Goal: Ask a question

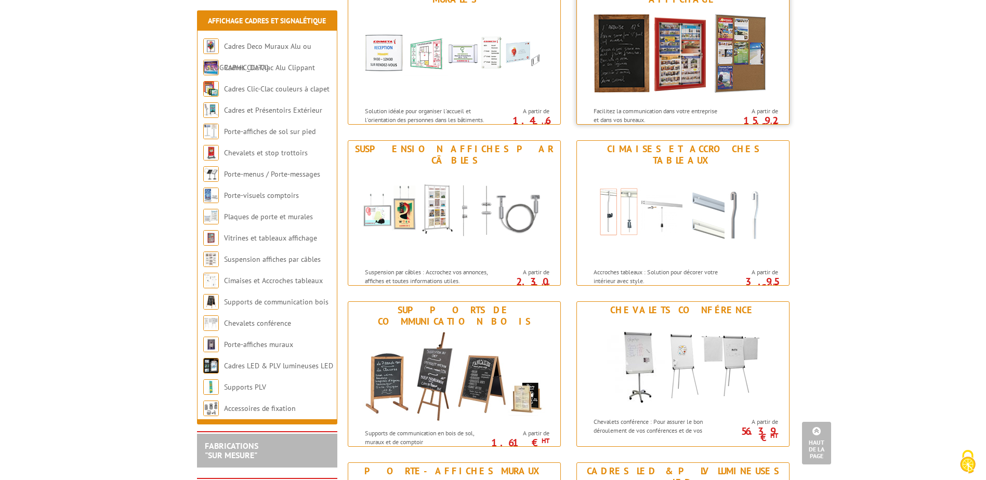
scroll to position [728, 0]
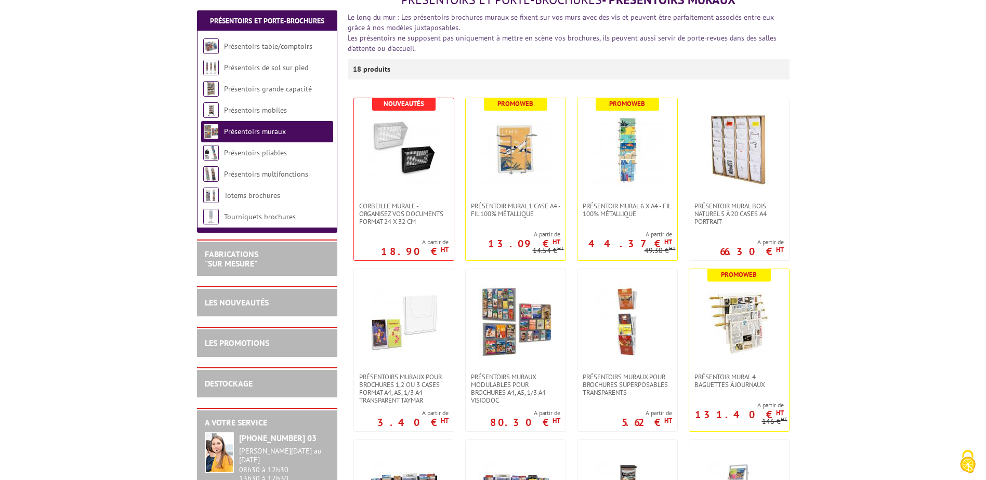
scroll to position [156, 0]
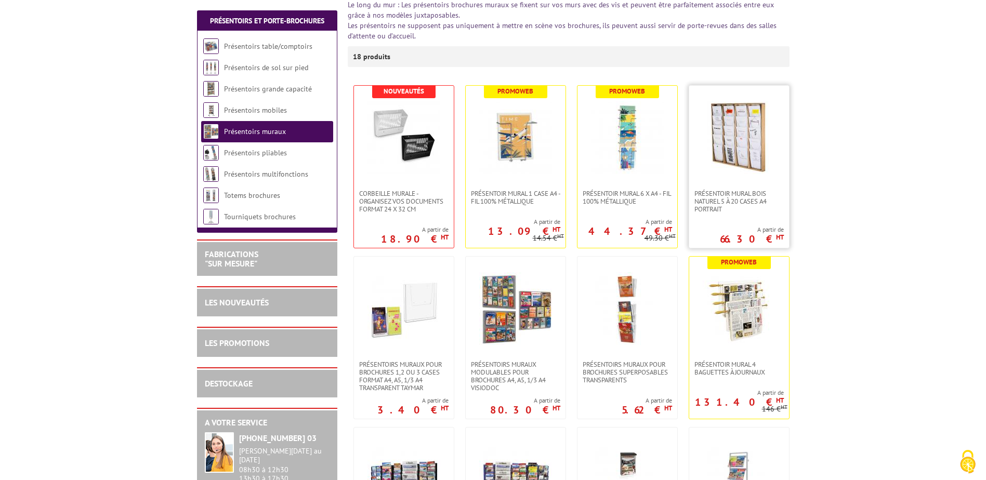
click at [739, 148] on img at bounding box center [739, 137] width 73 height 73
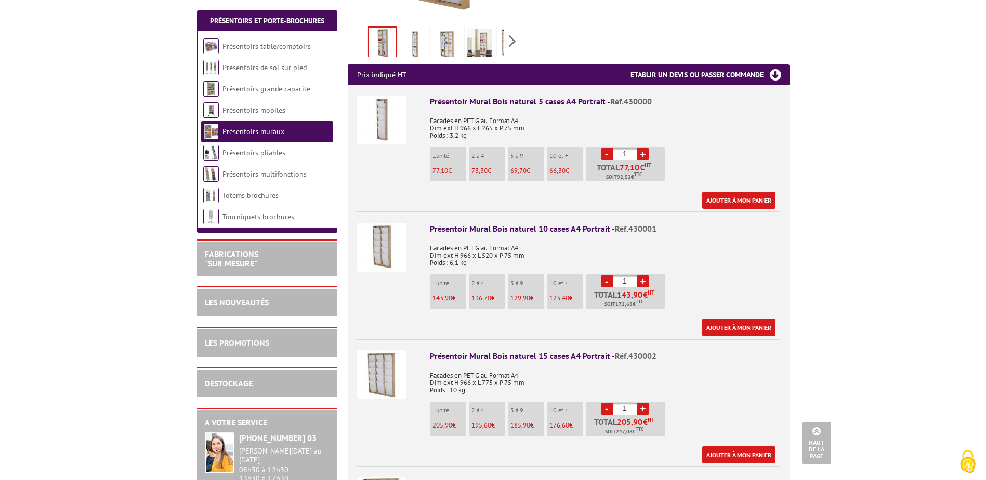
scroll to position [260, 0]
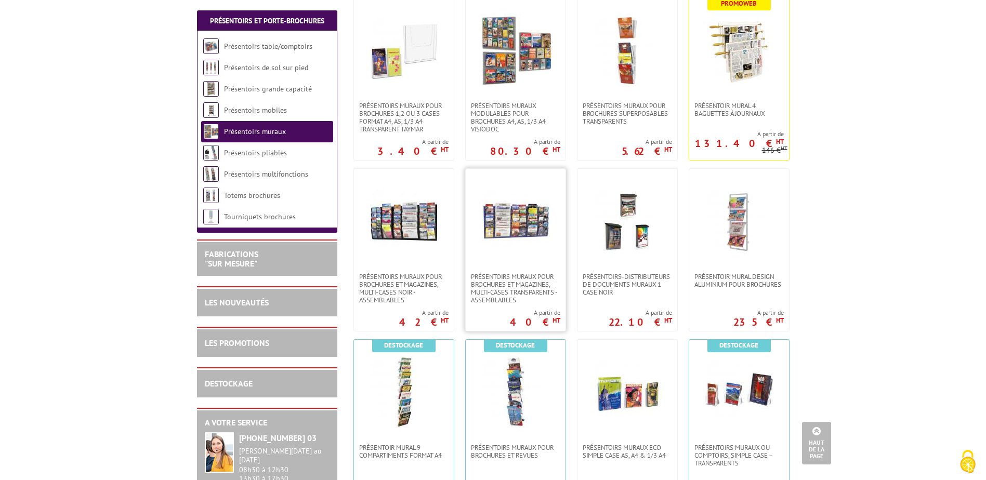
scroll to position [416, 0]
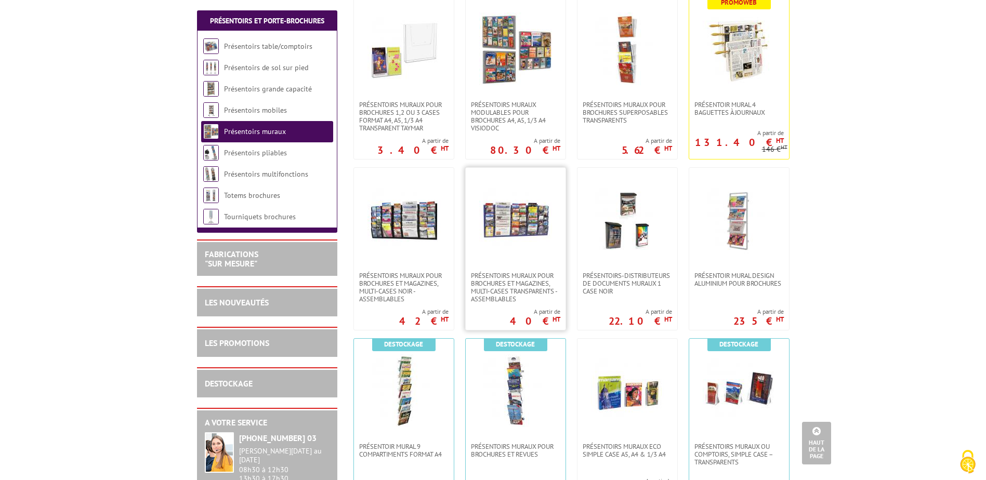
click at [509, 227] on img at bounding box center [515, 219] width 73 height 73
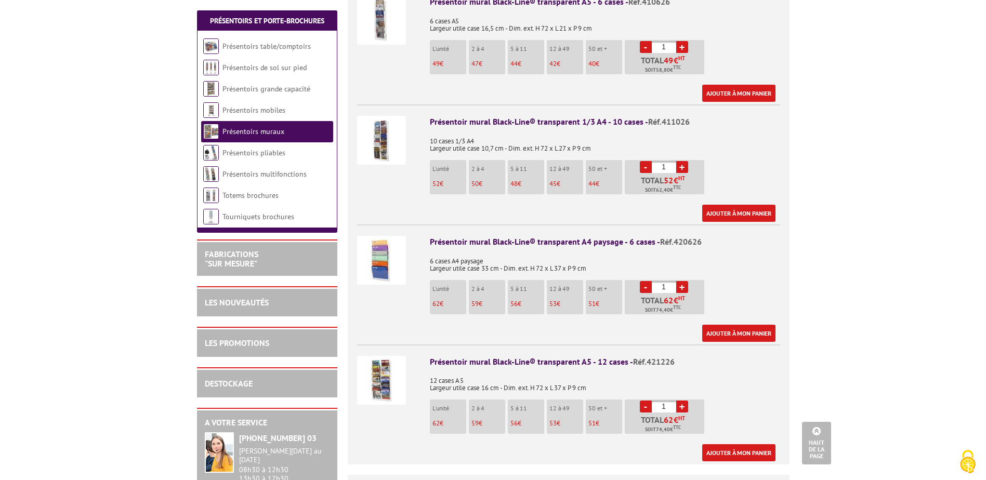
scroll to position [780, 0]
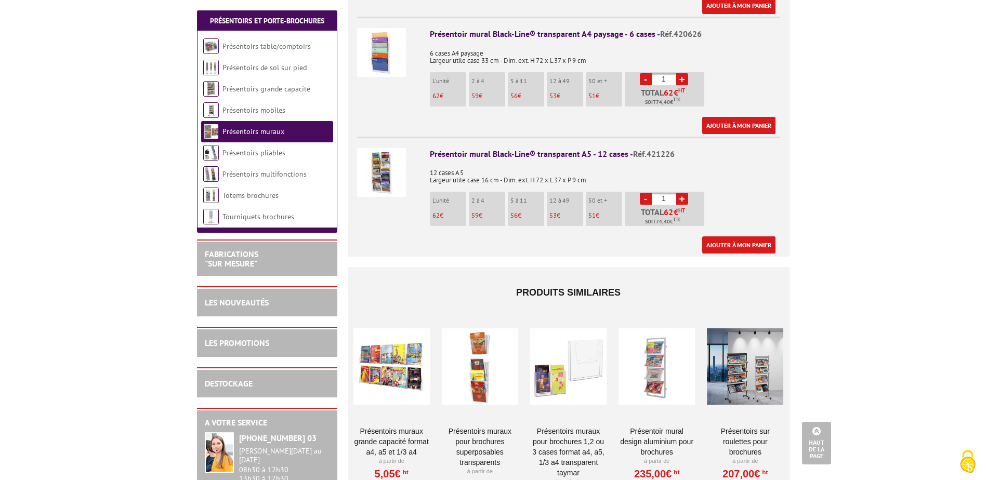
click at [388, 168] on img at bounding box center [381, 172] width 49 height 49
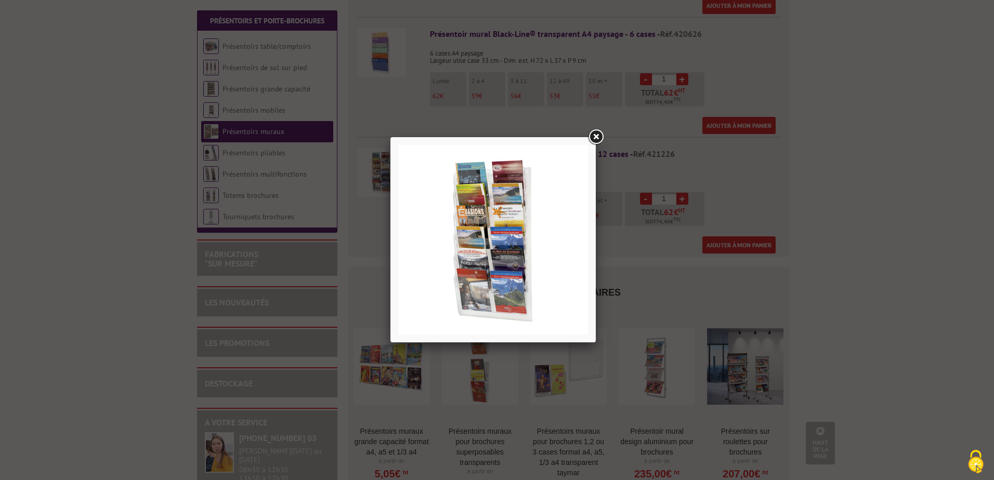
click at [597, 135] on link at bounding box center [595, 137] width 19 height 19
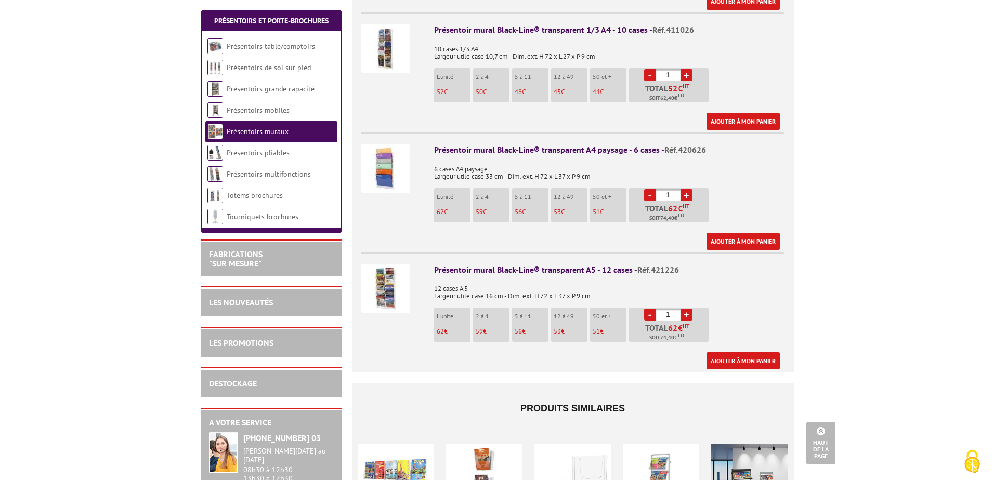
scroll to position [624, 0]
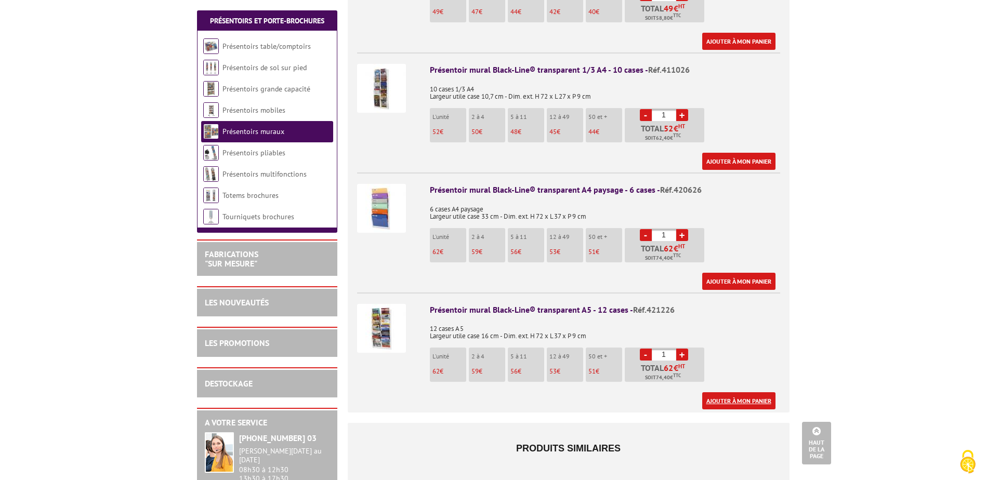
click at [741, 392] on link "Ajouter à mon panier" at bounding box center [738, 400] width 73 height 17
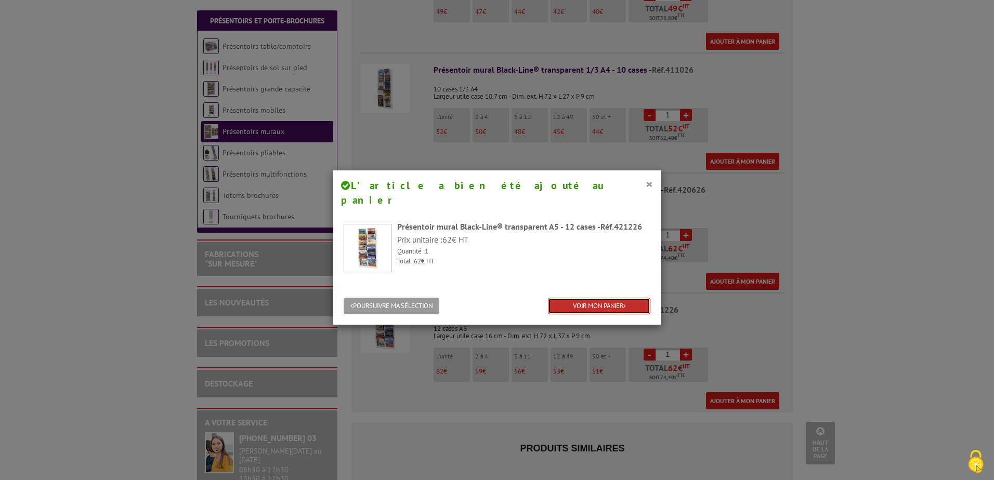
click at [584, 298] on link "VOIR MON PANIER" at bounding box center [599, 306] width 102 height 17
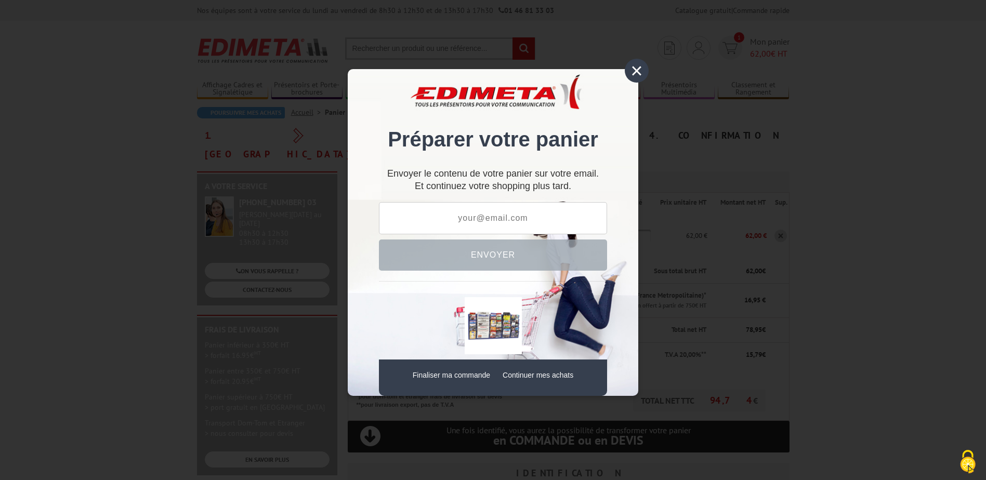
click at [637, 71] on div "×" at bounding box center [637, 71] width 24 height 24
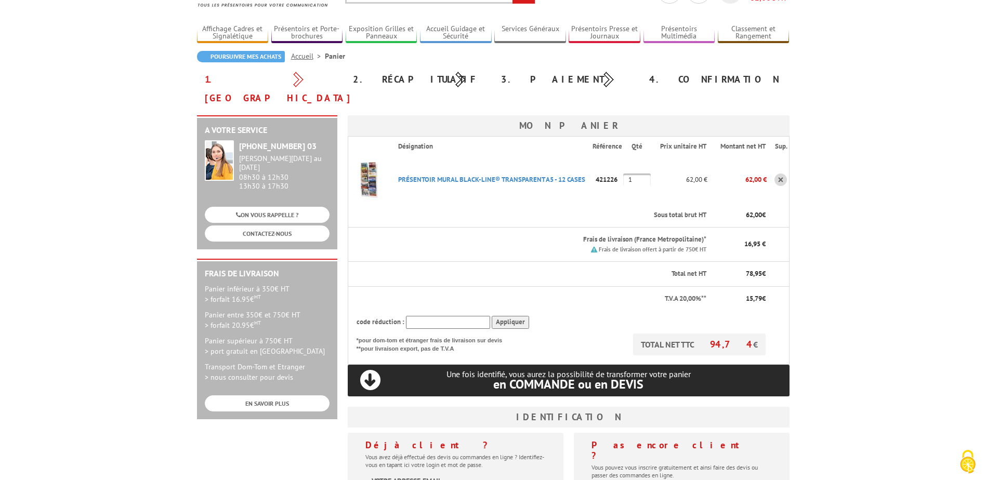
scroll to position [52, 0]
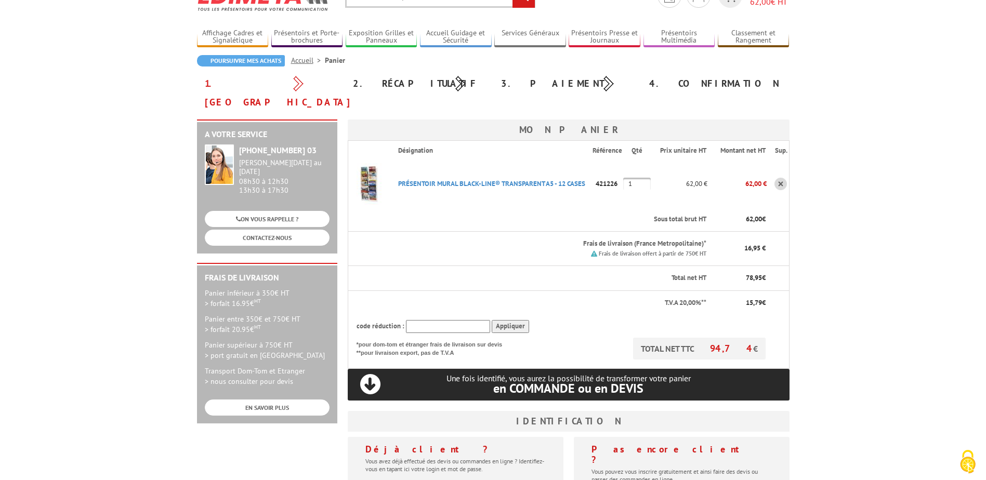
drag, startPoint x: 620, startPoint y: 165, endPoint x: 598, endPoint y: 167, distance: 21.9
click at [598, 175] on p "421226" at bounding box center [607, 184] width 31 height 18
copy p "421226"
click at [263, 230] on link "CONTACTEZ-NOUS" at bounding box center [267, 238] width 125 height 16
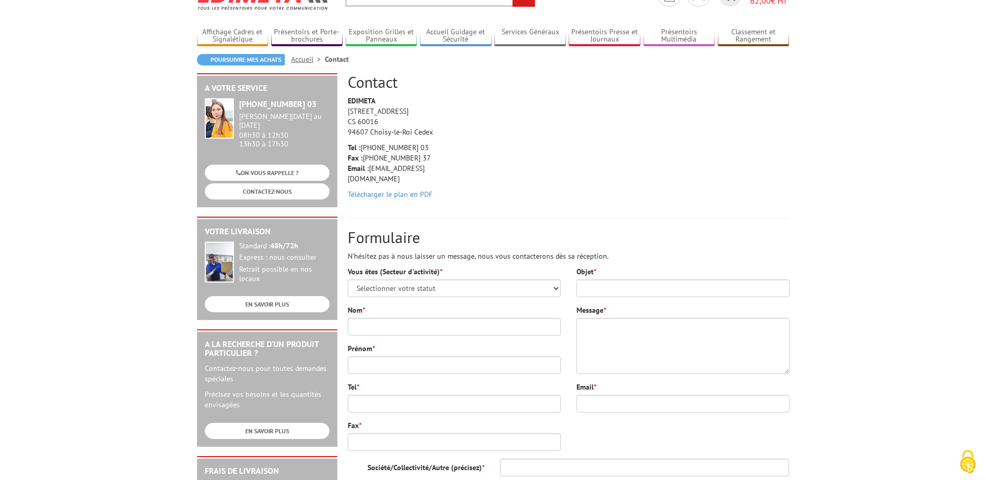
scroll to position [104, 0]
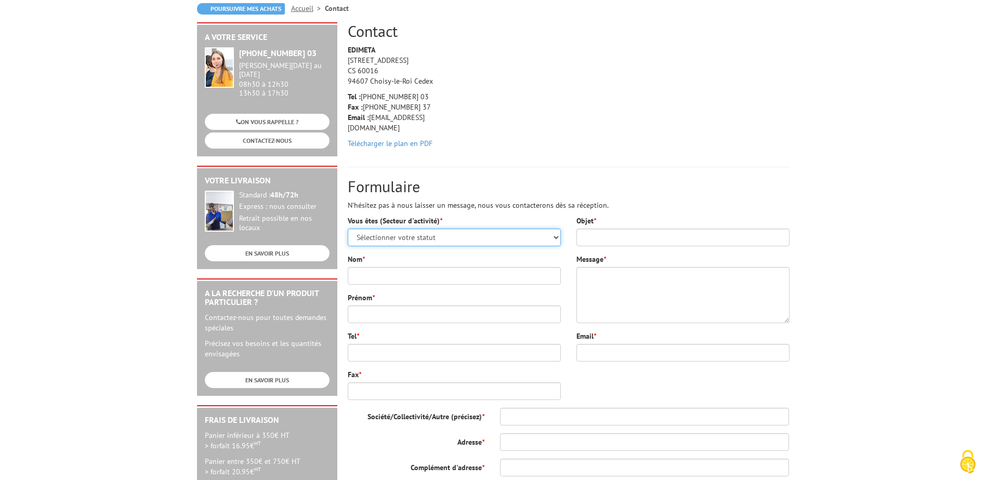
click at [430, 239] on select "Sélectionner votre statut Administrations et collectivités Magasins et commerce…" at bounding box center [454, 238] width 213 height 18
select select "877"
click at [348, 229] on select "Sélectionner votre statut Administrations et collectivités Magasins et commerce…" at bounding box center [454, 238] width 213 height 18
click at [592, 236] on input "Objet *" at bounding box center [682, 238] width 213 height 18
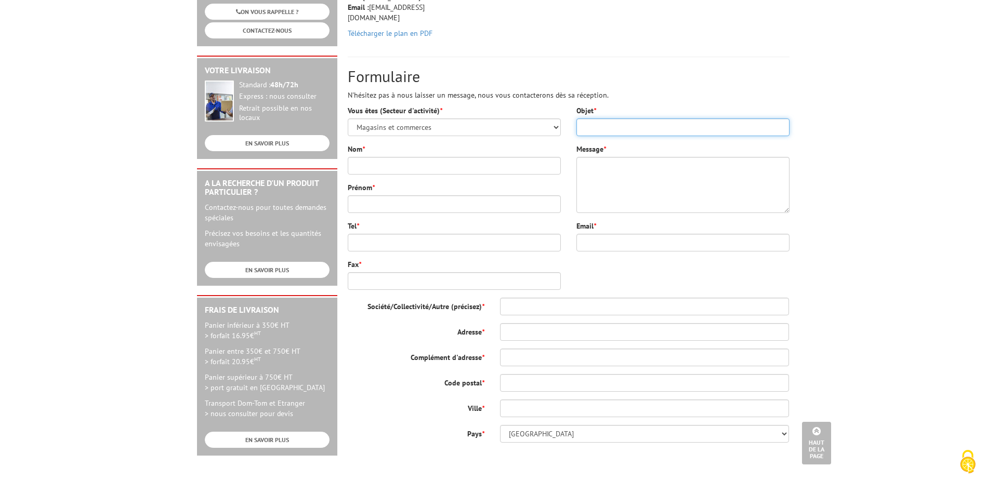
scroll to position [208, 0]
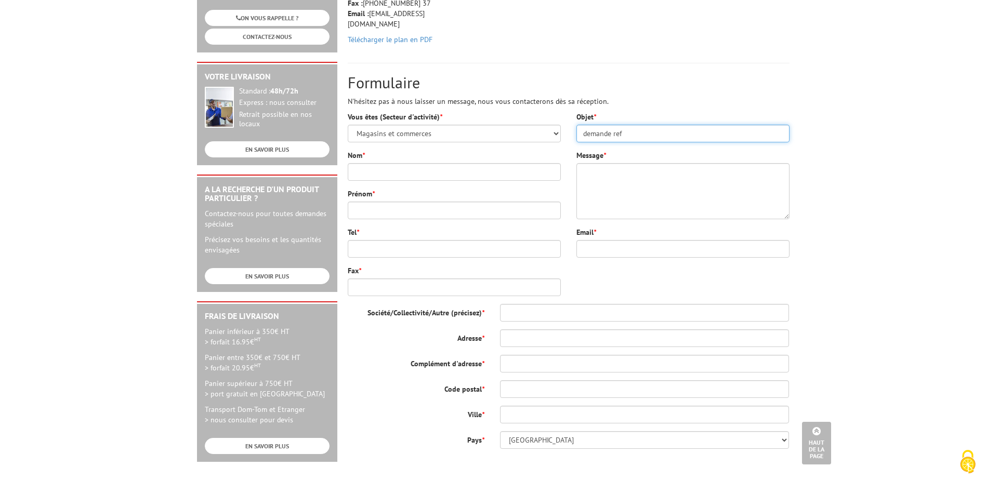
paste input "421226"
click at [680, 133] on input "demande ref 421226 livraison belgique" at bounding box center [682, 134] width 213 height 18
type input "demande ref 421226 livraison Belgique"
click at [510, 179] on input "Nom *" at bounding box center [454, 172] width 213 height 18
type input "Dumont"
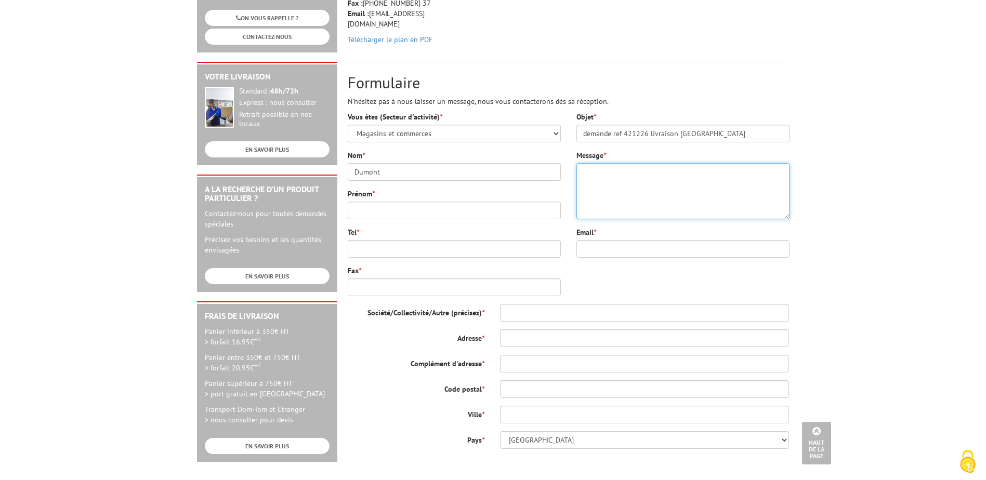
click at [610, 195] on textarea "Message *" at bounding box center [682, 191] width 213 height 56
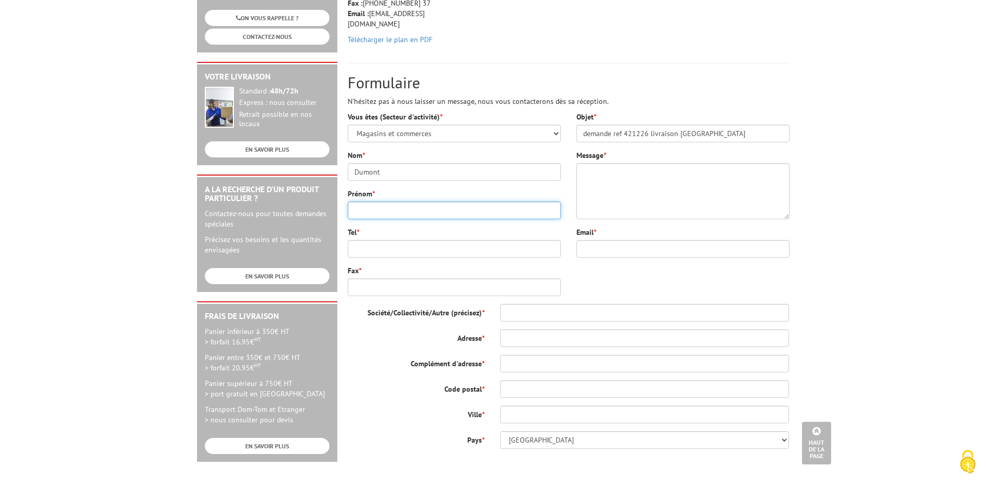
click at [459, 213] on input "Prénom *" at bounding box center [454, 211] width 213 height 18
type input "Lionel"
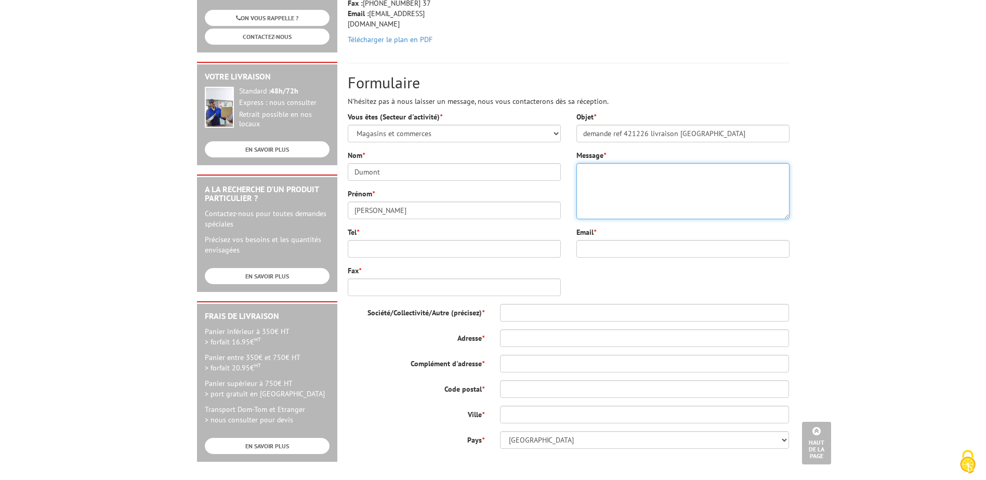
click at [643, 194] on textarea "Message *" at bounding box center [682, 191] width 213 height 56
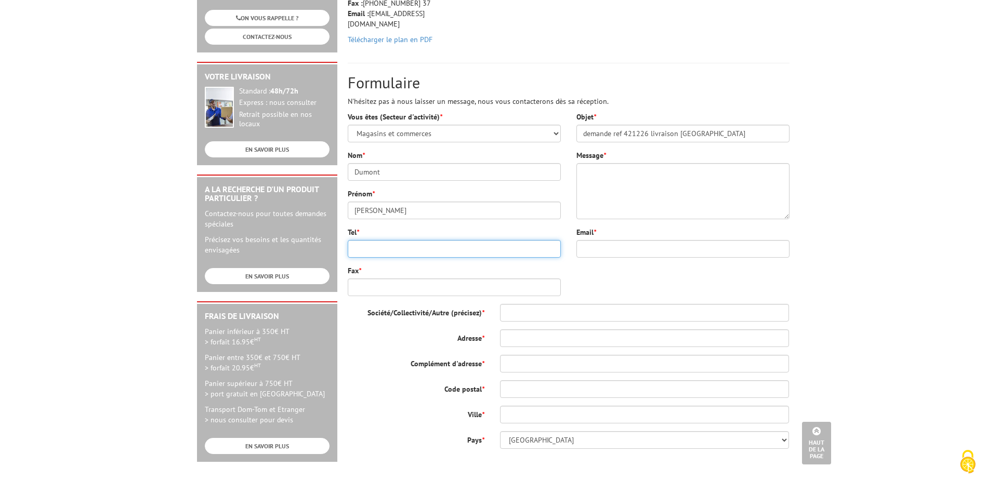
click at [387, 254] on input "Tel *" at bounding box center [454, 249] width 213 height 18
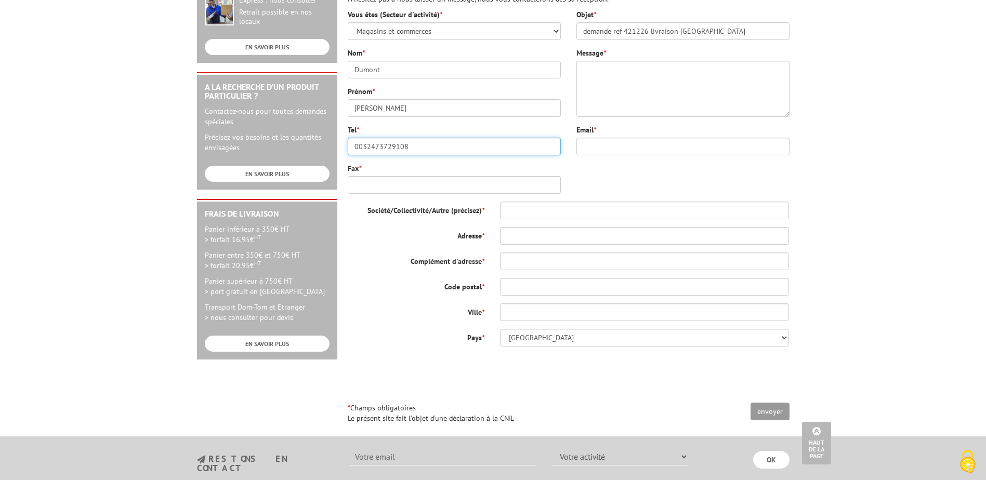
scroll to position [312, 0]
type input "0032473729108"
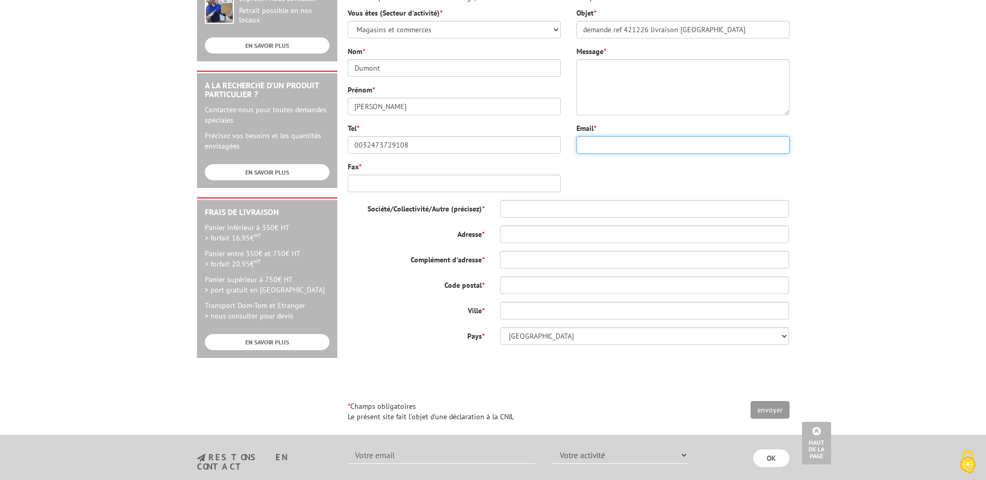
click at [605, 142] on input "Email *" at bounding box center [682, 145] width 213 height 18
type input "watermael.boitsfort@origino.be"
type input "1970"
type input "wezembeek-oppem"
select select "BE"
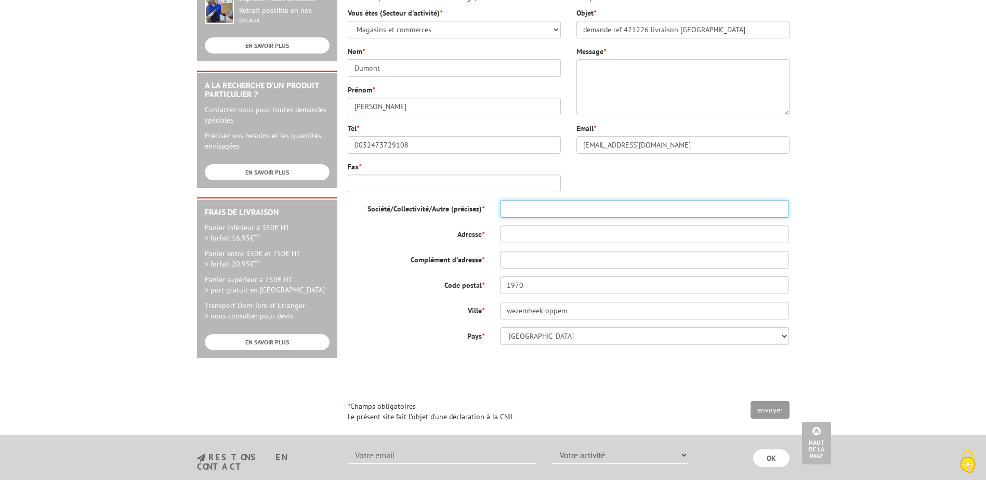
click at [546, 208] on input "Société/Collectivité/Autre (précisez) *" at bounding box center [644, 209] width 289 height 18
type input "lionel Dumons Srl"
click at [595, 238] on input "Frans Verbeekstraat 71" at bounding box center [644, 235] width 289 height 18
type input "F"
type input "Rue Midedlbourg"
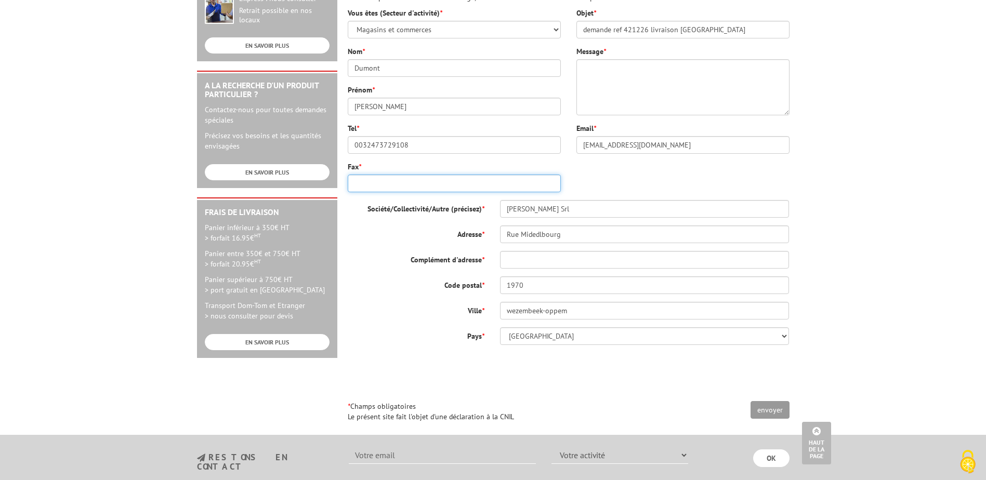
click at [444, 183] on input "Fax *" at bounding box center [454, 184] width 213 height 18
type input "non"
click at [577, 235] on input "Rue Midedlbourg" at bounding box center [644, 235] width 289 height 18
type input "Rue Middelbourg 34"
click at [750, 401] on input "envoyer" at bounding box center [769, 410] width 39 height 18
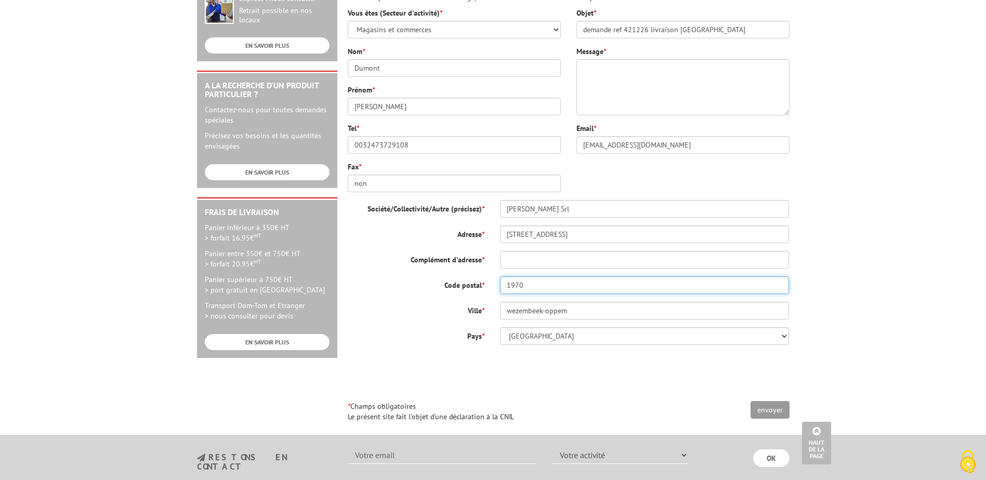
click at [551, 290] on input "1970" at bounding box center [644, 285] width 289 height 18
type input "1170"
click at [750, 401] on input "envoyer" at bounding box center [769, 410] width 39 height 18
click at [564, 310] on input "wezembeek-oppem" at bounding box center [644, 311] width 289 height 18
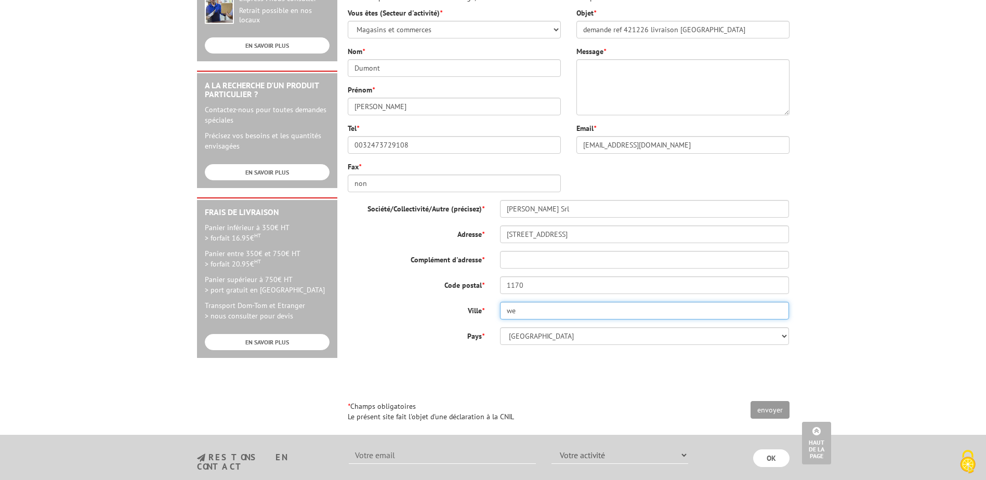
type input "w"
click at [576, 311] on input "water" at bounding box center [644, 311] width 289 height 18
type input "Watermael-Boitsfort"
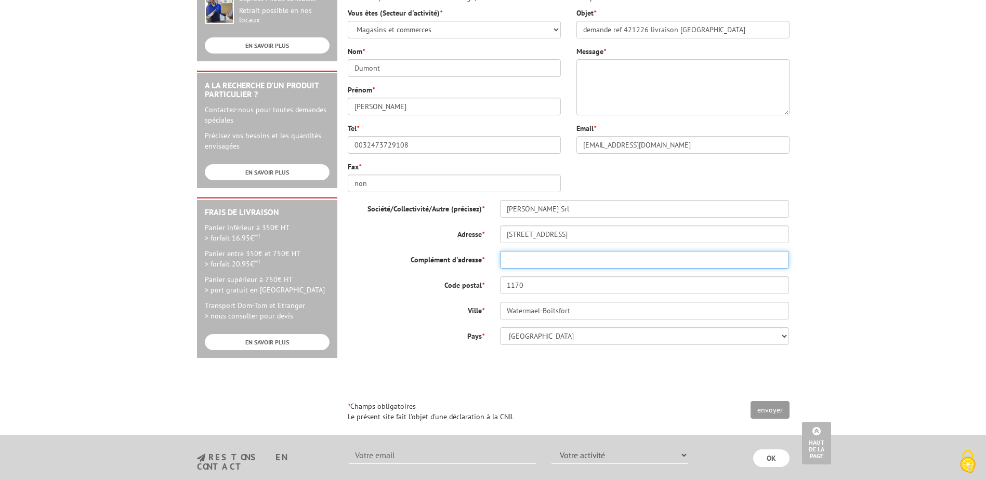
click at [535, 256] on input "Complément d'adresse *" at bounding box center [644, 260] width 289 height 18
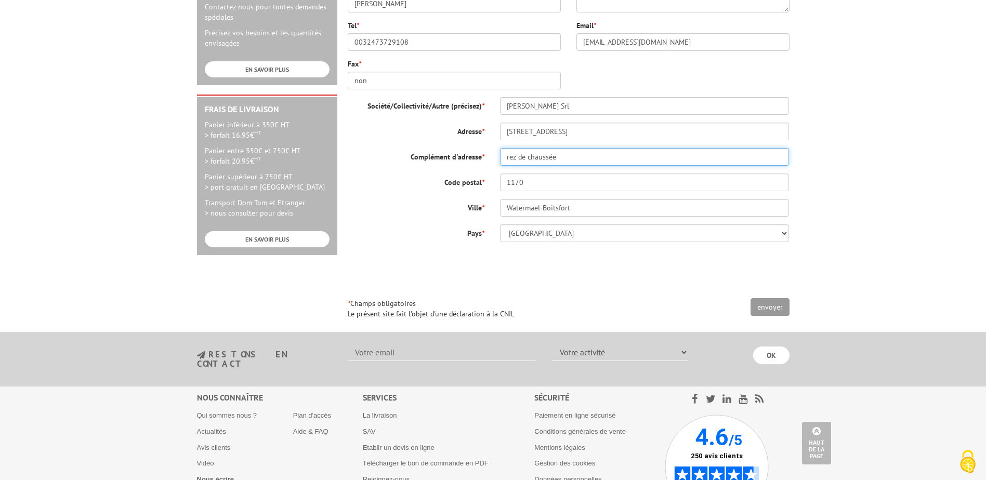
scroll to position [416, 0]
type input "rez de chaussée"
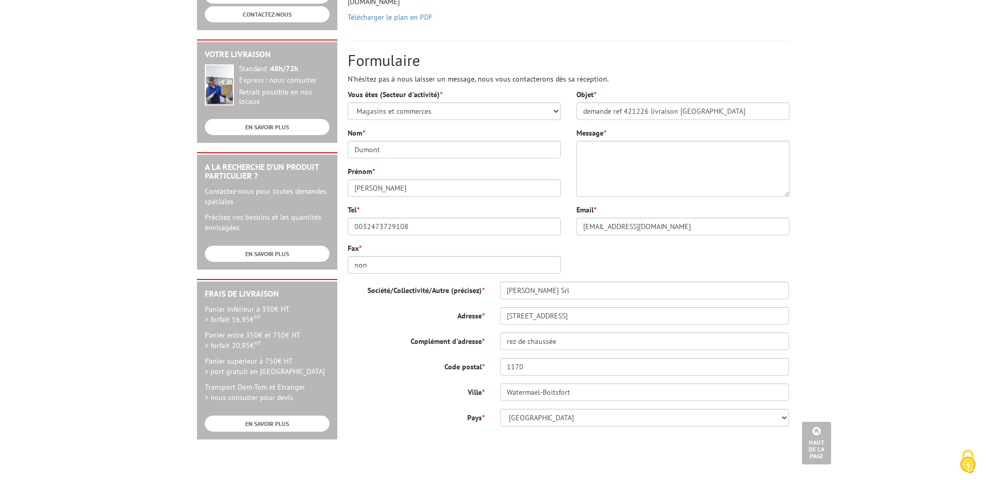
scroll to position [208, 0]
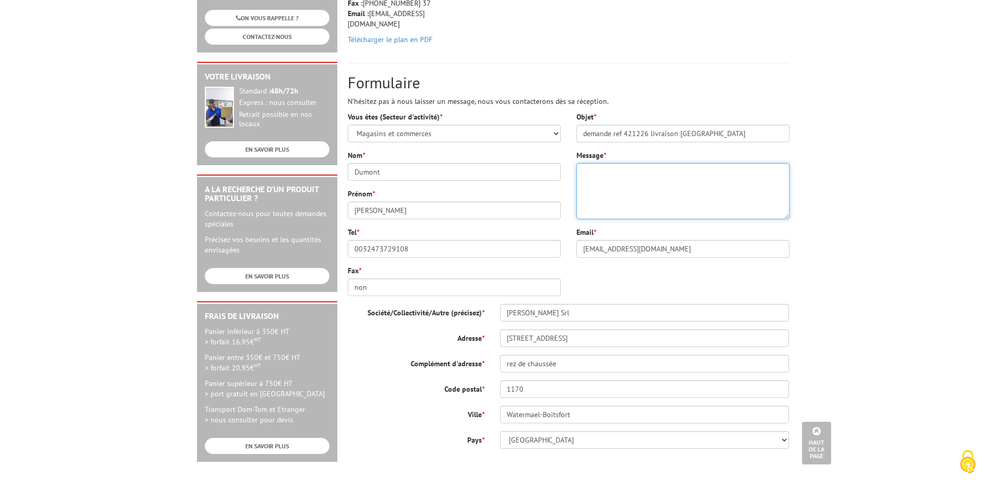
drag, startPoint x: 608, startPoint y: 184, endPoint x: 615, endPoint y: 186, distance: 8.1
click at [608, 184] on textarea "Message *" at bounding box center [682, 191] width 213 height 56
paste textarea "421226"
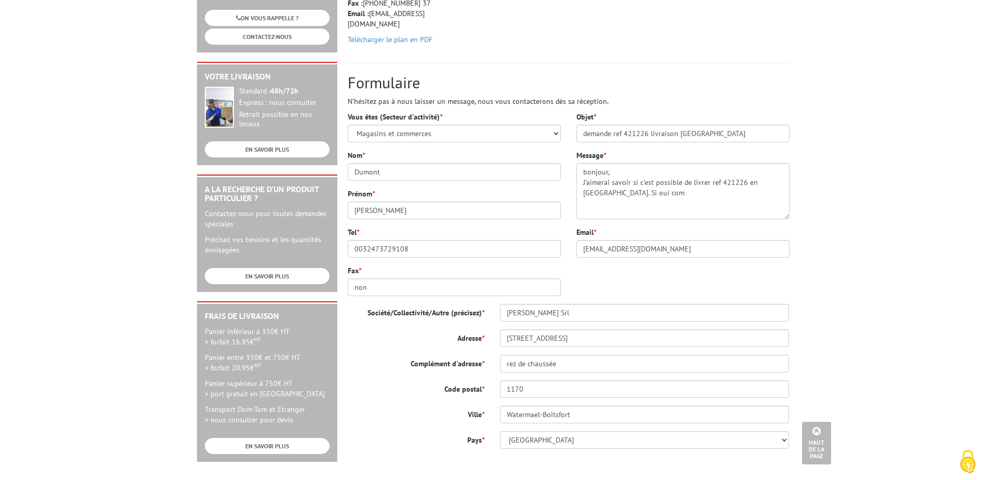
scroll to position [216, 0]
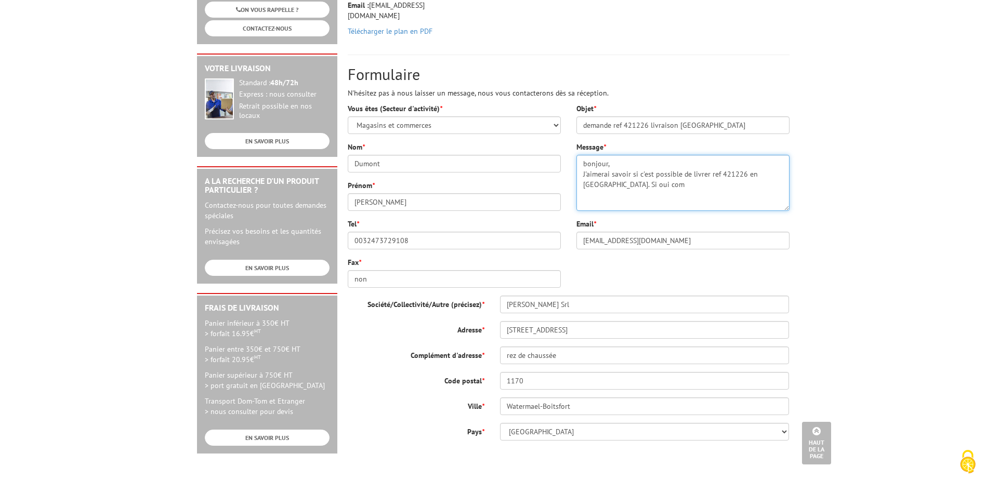
click at [662, 190] on textarea "bonjour, J'aimerai savoir si c'est possible de livrer ref 421226 en Belgique. S…" at bounding box center [682, 183] width 213 height 56
click at [620, 194] on textarea "bonjour, J'aimerai savoir si c'est possible de livrer ref 421226 en Belgique. S…" at bounding box center [682, 183] width 213 height 56
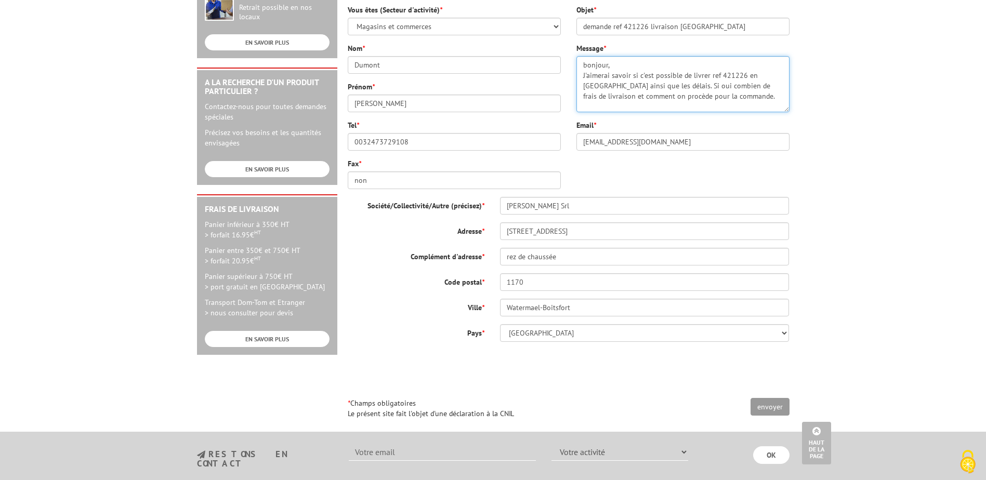
scroll to position [372, 0]
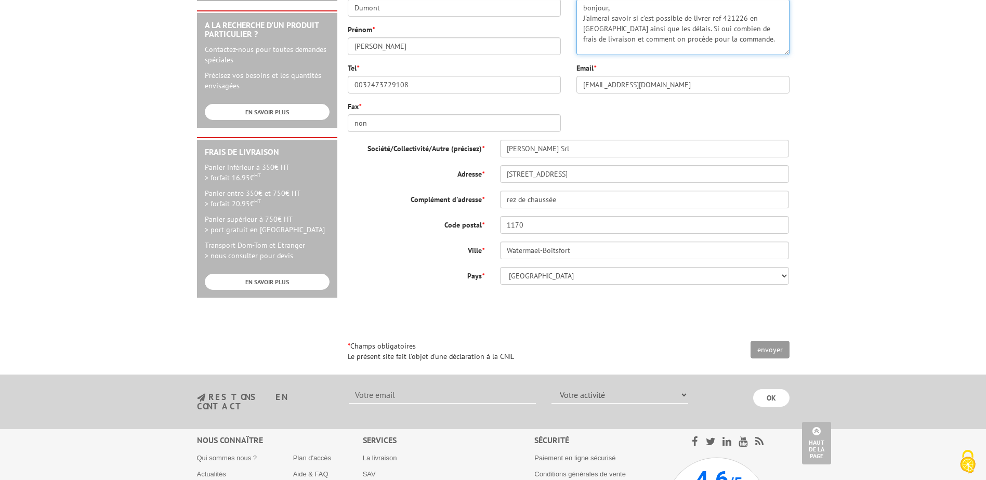
type textarea "bonjour, J'aimerai savoir si c'est possible de livrer ref 421226 en Belgique ai…"
click at [770, 352] on input "envoyer" at bounding box center [769, 350] width 39 height 18
